Goal: Contribute content: Contribute content

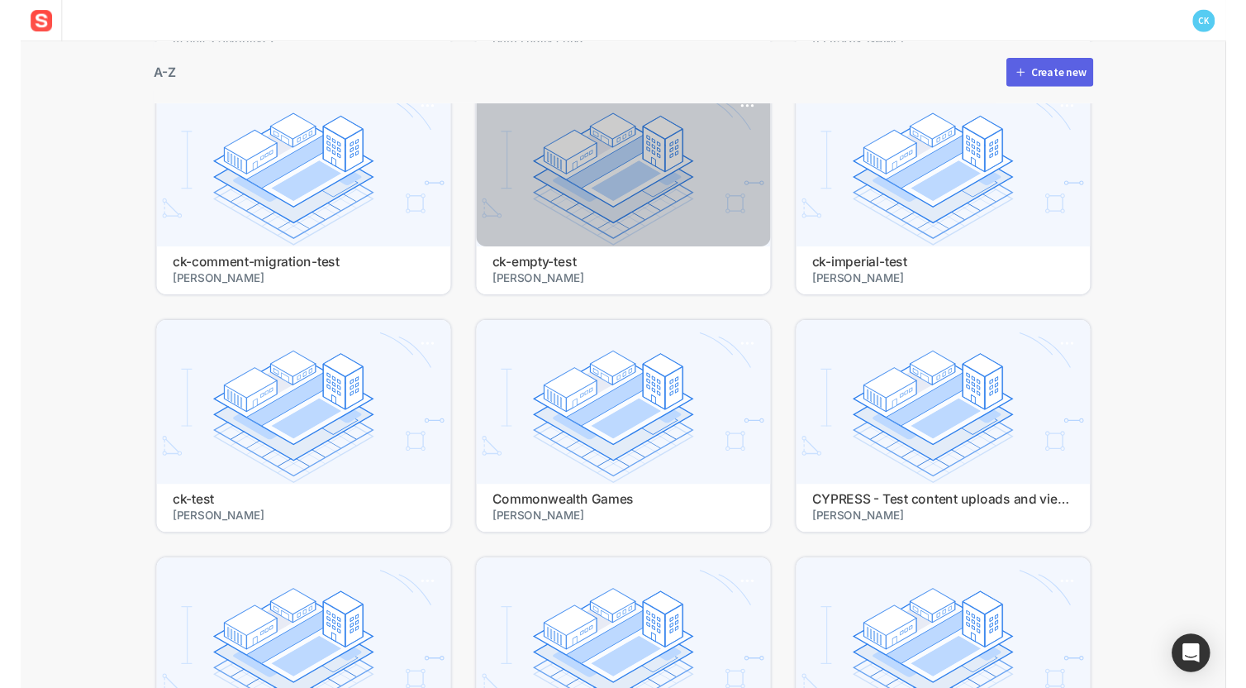
scroll to position [412, 0]
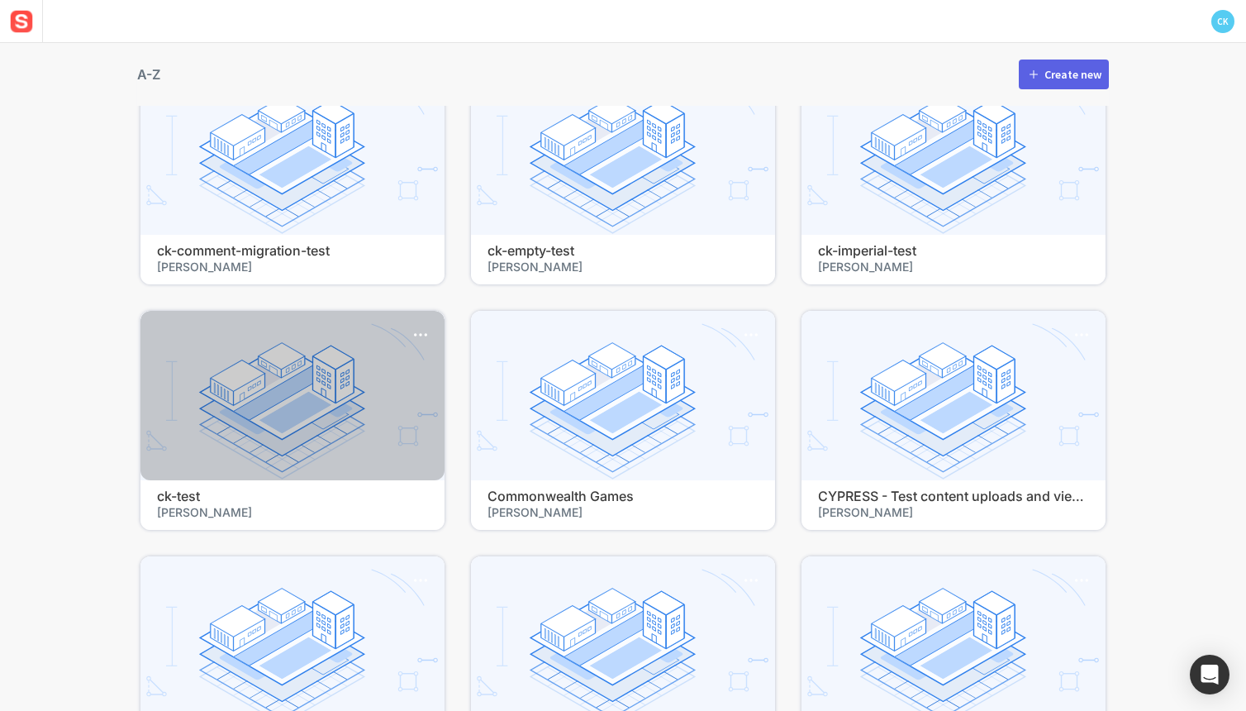
click at [207, 502] on h4 "ck-test" at bounding box center [292, 496] width 271 height 16
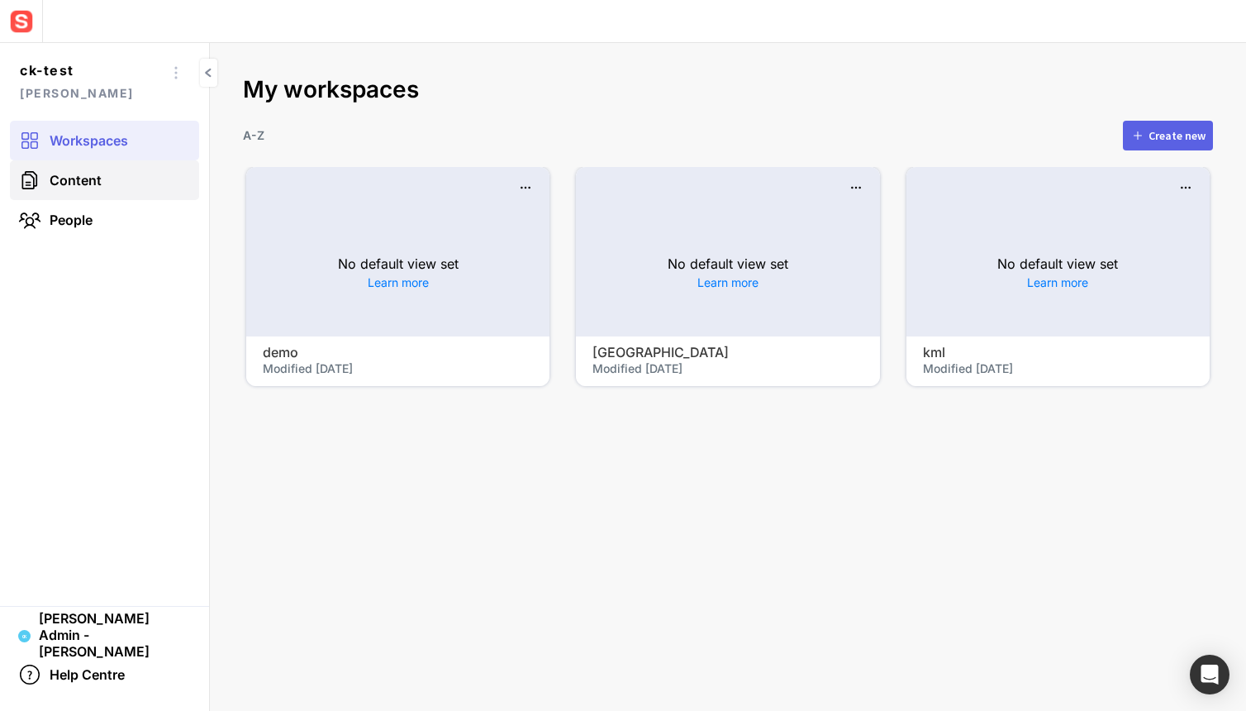
click at [117, 173] on link "Content" at bounding box center [104, 180] width 189 height 40
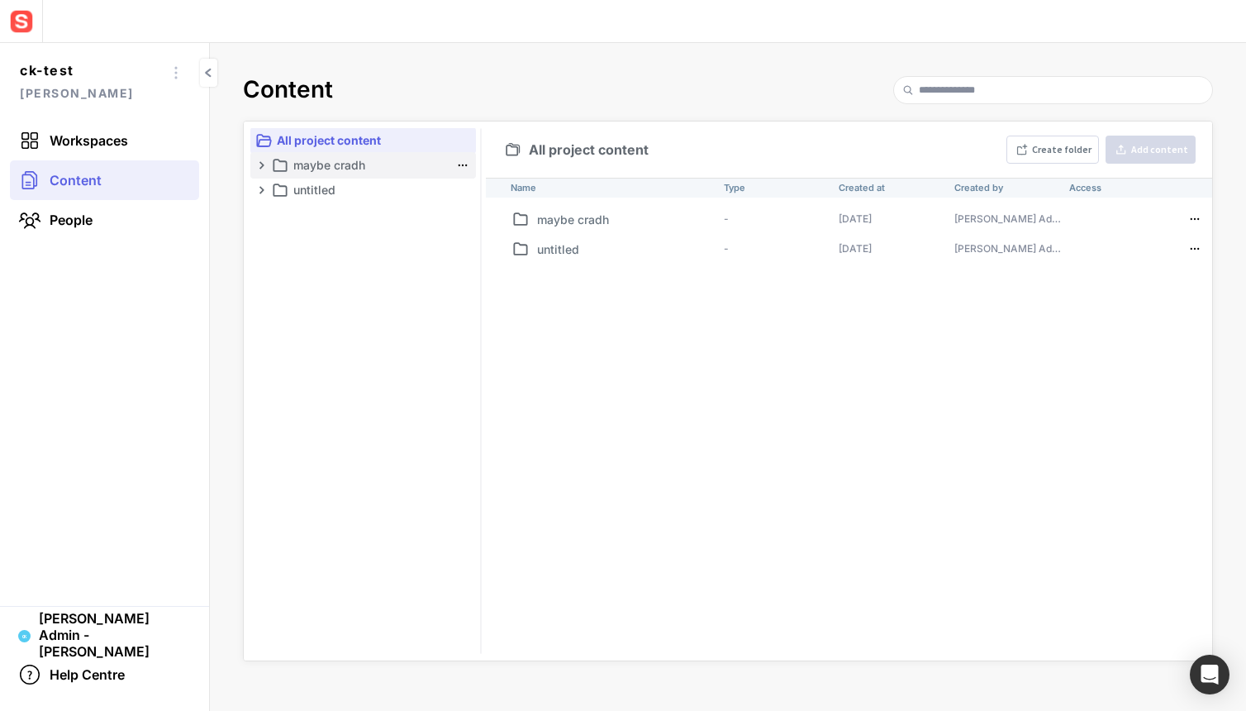
click at [372, 174] on p "maybe cradh" at bounding box center [371, 165] width 156 height 20
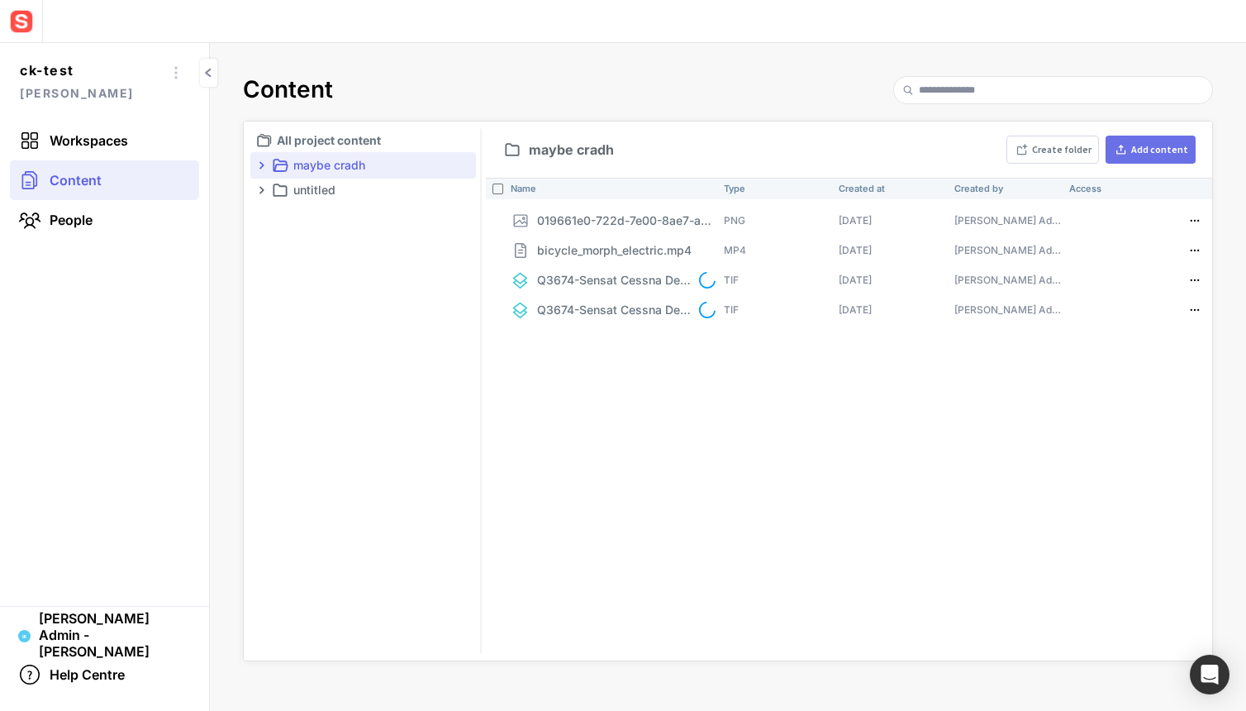
click at [1141, 153] on div "Add content" at bounding box center [1159, 150] width 57 height 10
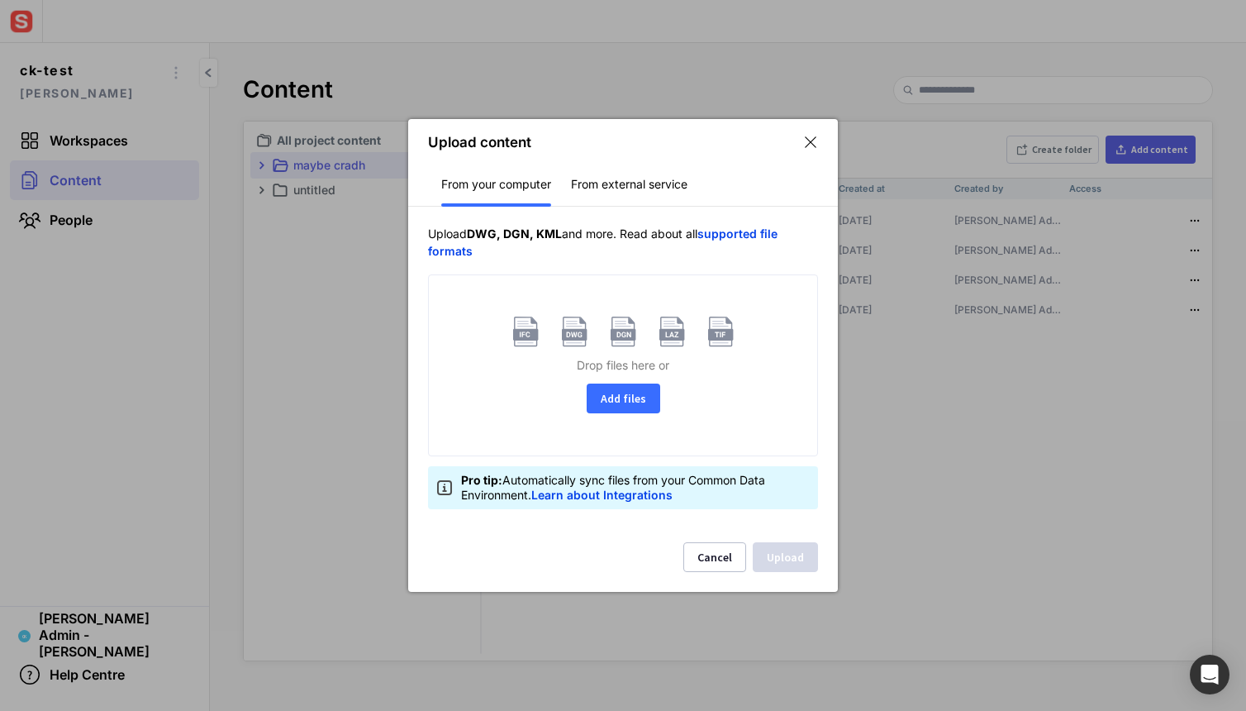
click at [603, 405] on button "Add files" at bounding box center [624, 398] width 74 height 30
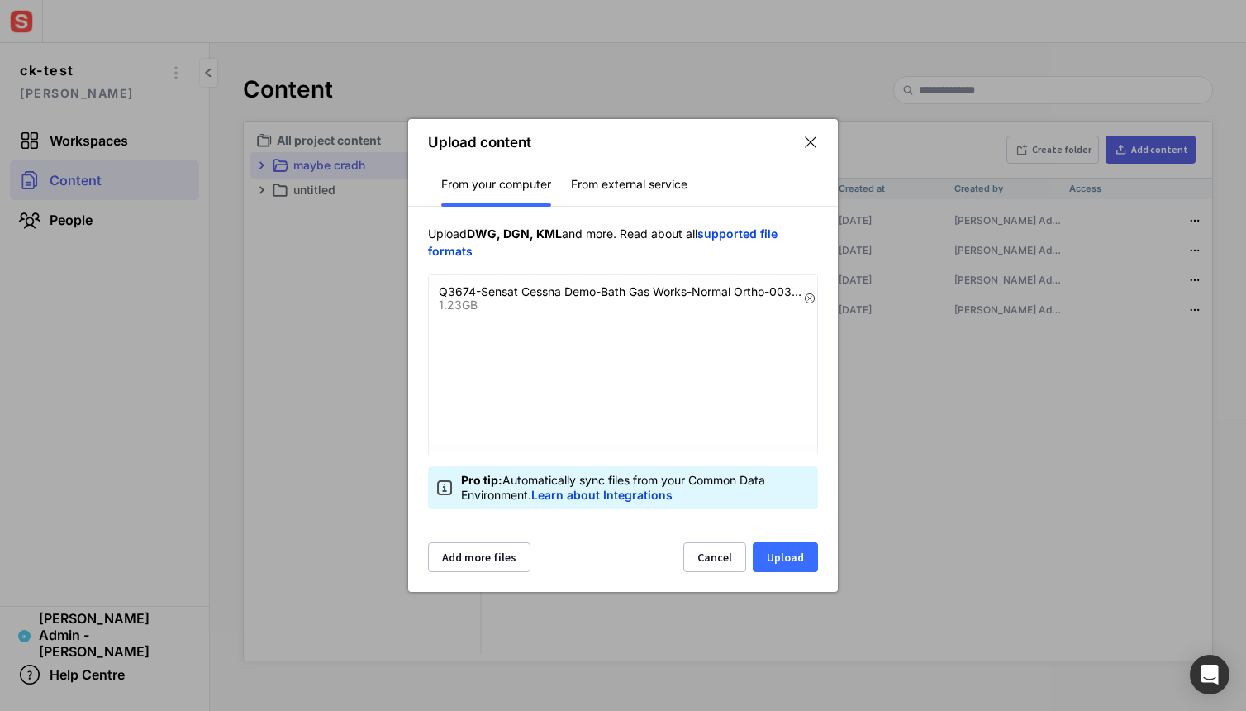
click at [775, 551] on button "Upload" at bounding box center [785, 557] width 65 height 30
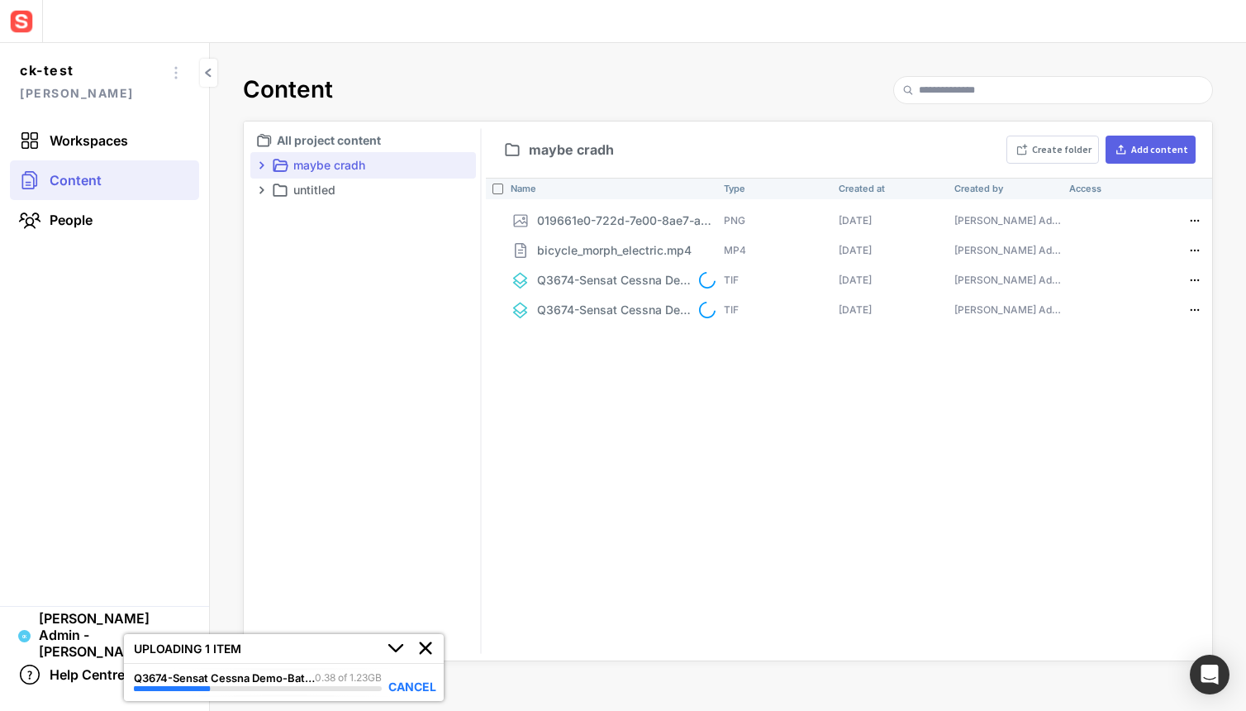
click at [410, 687] on div "CANCEL" at bounding box center [412, 687] width 48 height 8
click at [403, 436] on ul "All project content maybe cradh untitled" at bounding box center [363, 391] width 226 height 526
